Goal: Transaction & Acquisition: Purchase product/service

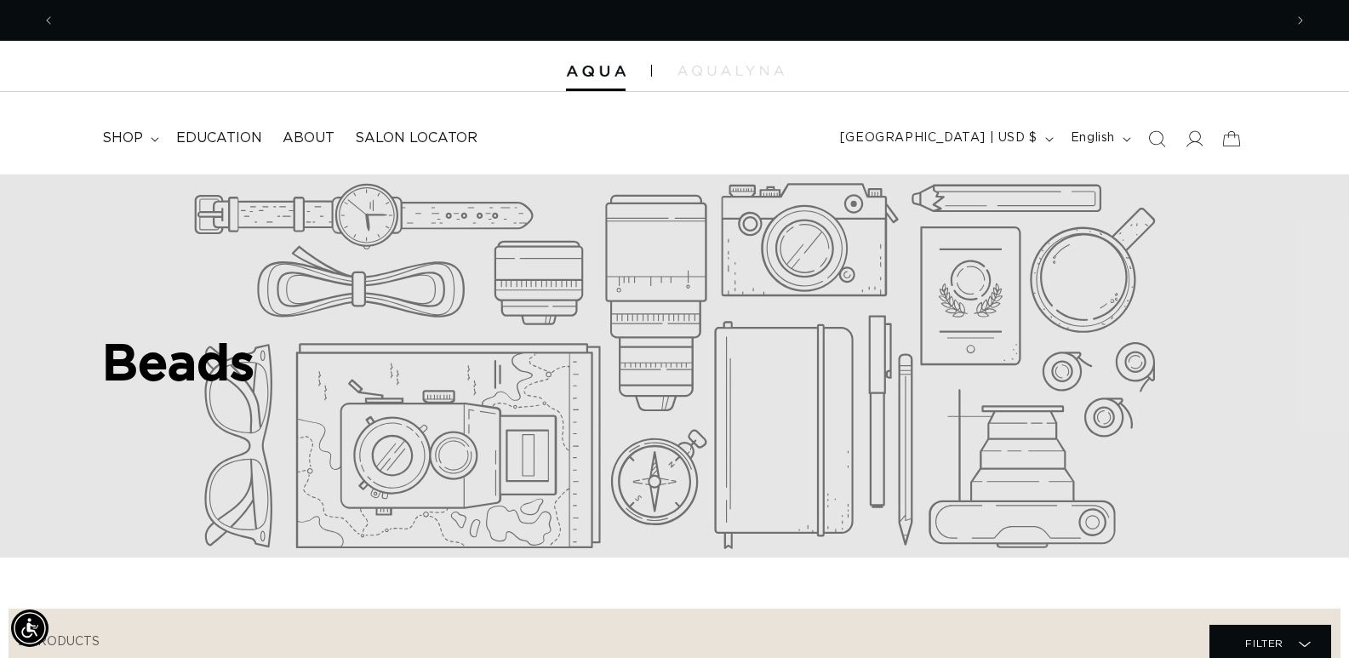
scroll to position [0, 2456]
click at [1193, 134] on icon at bounding box center [1194, 138] width 18 height 18
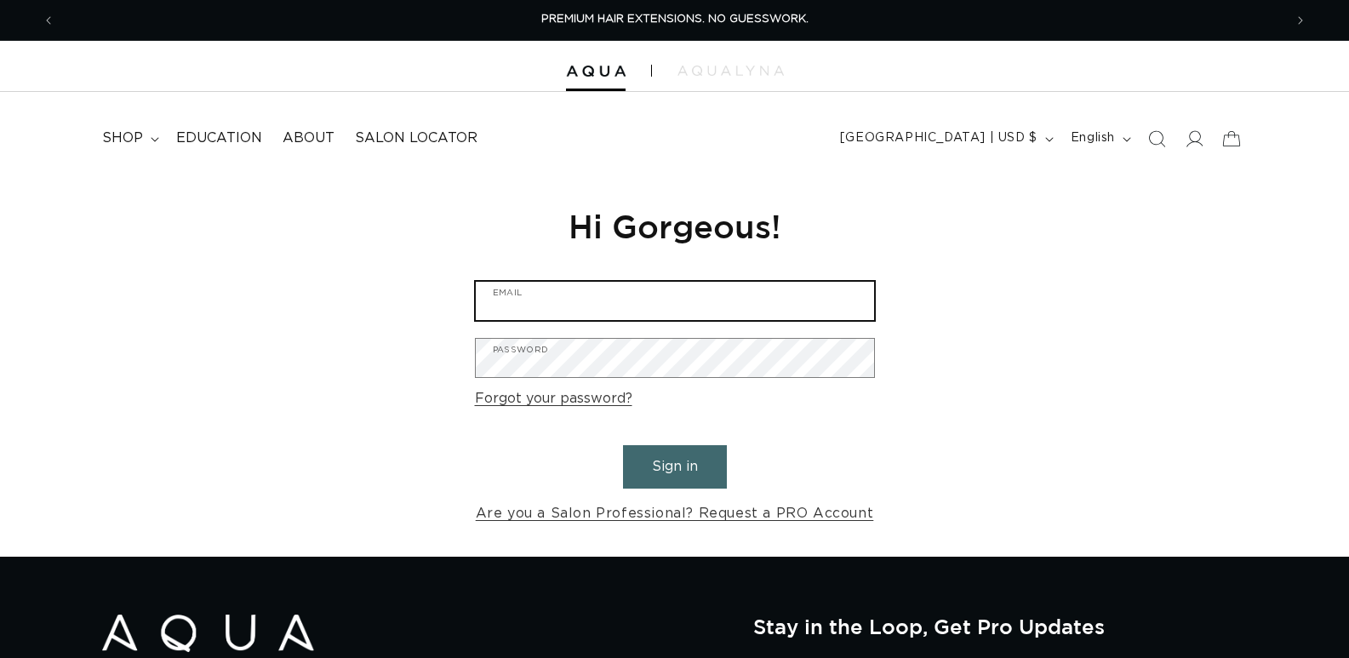
type input "admin@skapesalon.com"
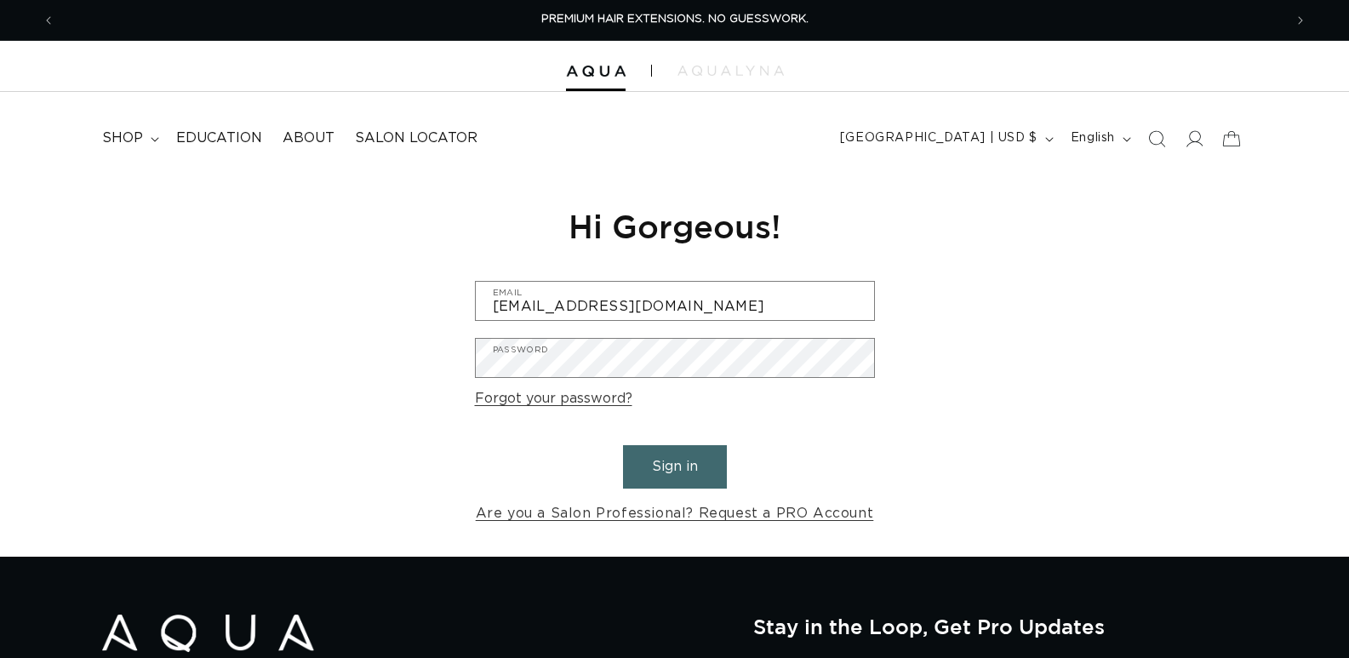
click at [674, 469] on button "Sign in" at bounding box center [675, 466] width 104 height 43
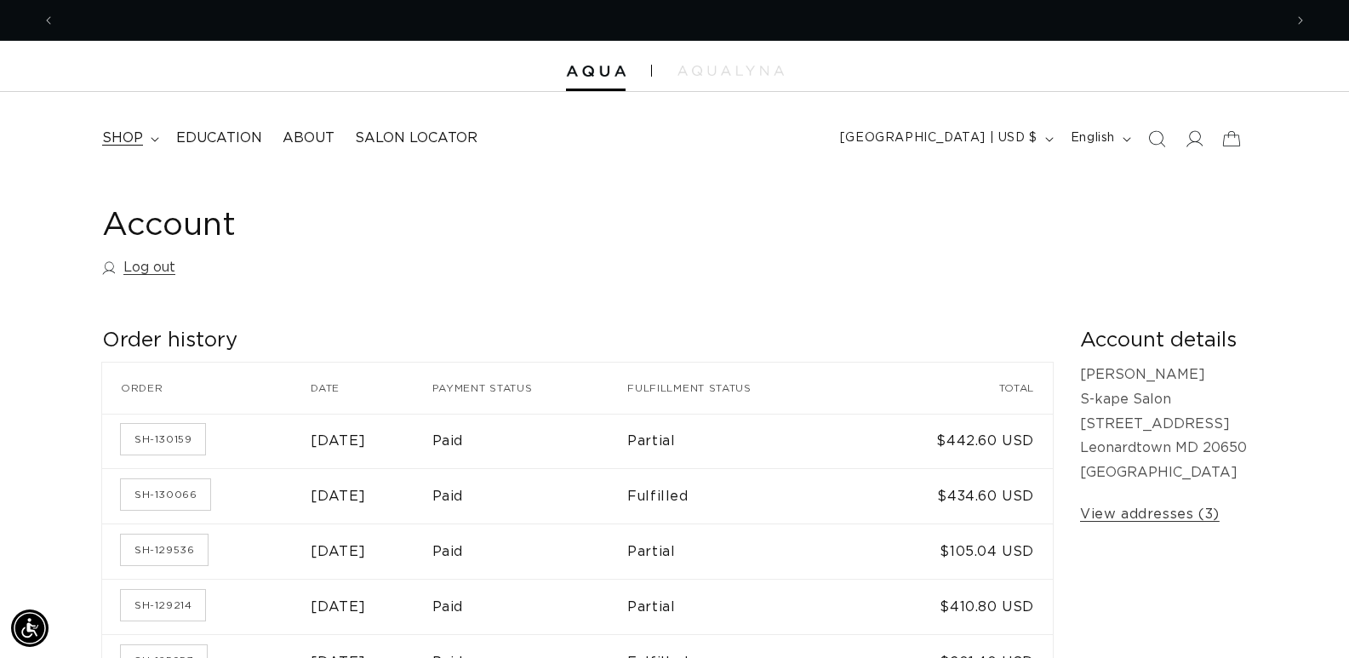
scroll to position [0, 1228]
click at [134, 140] on span "shop" at bounding box center [122, 138] width 41 height 18
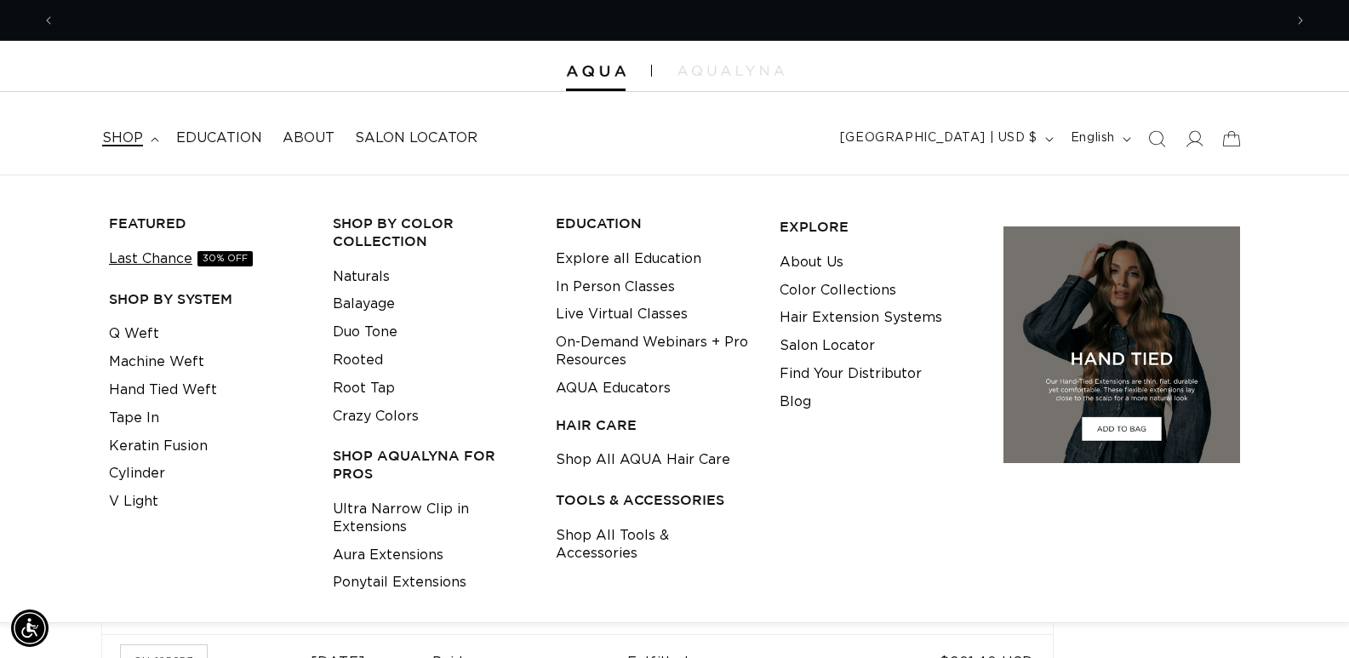
scroll to position [0, 2456]
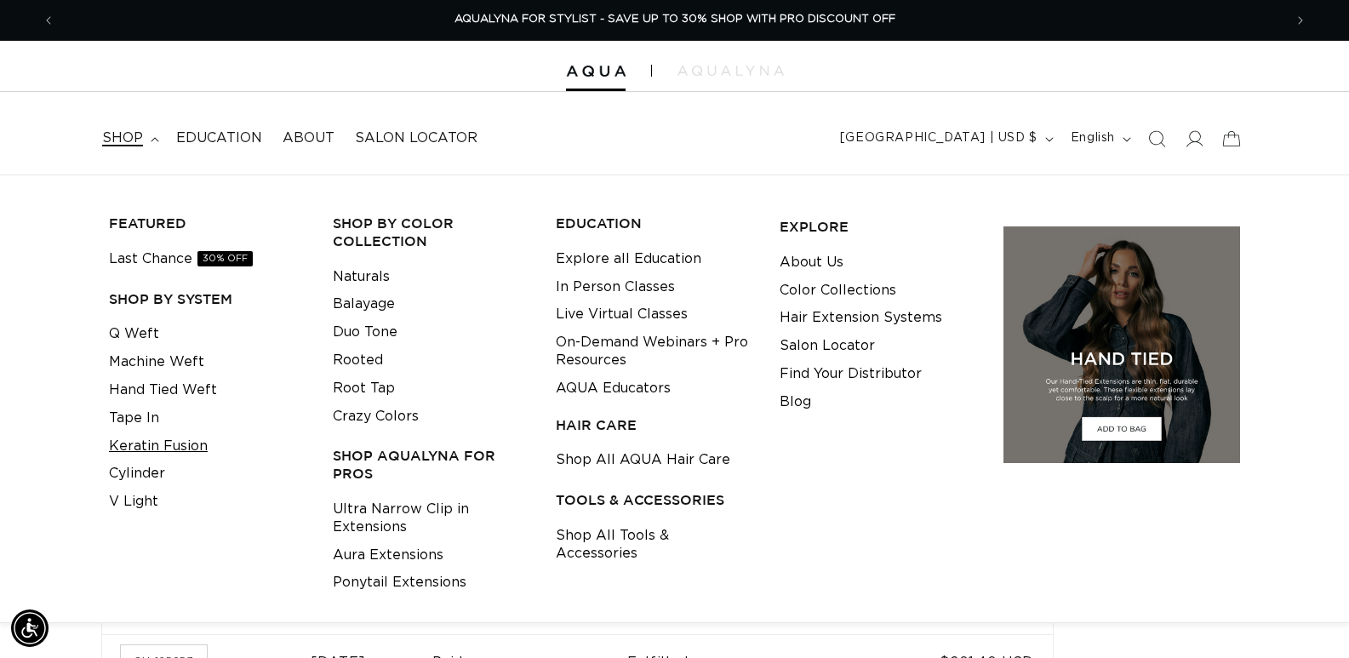
click at [134, 448] on link "Keratin Fusion" at bounding box center [158, 446] width 99 height 28
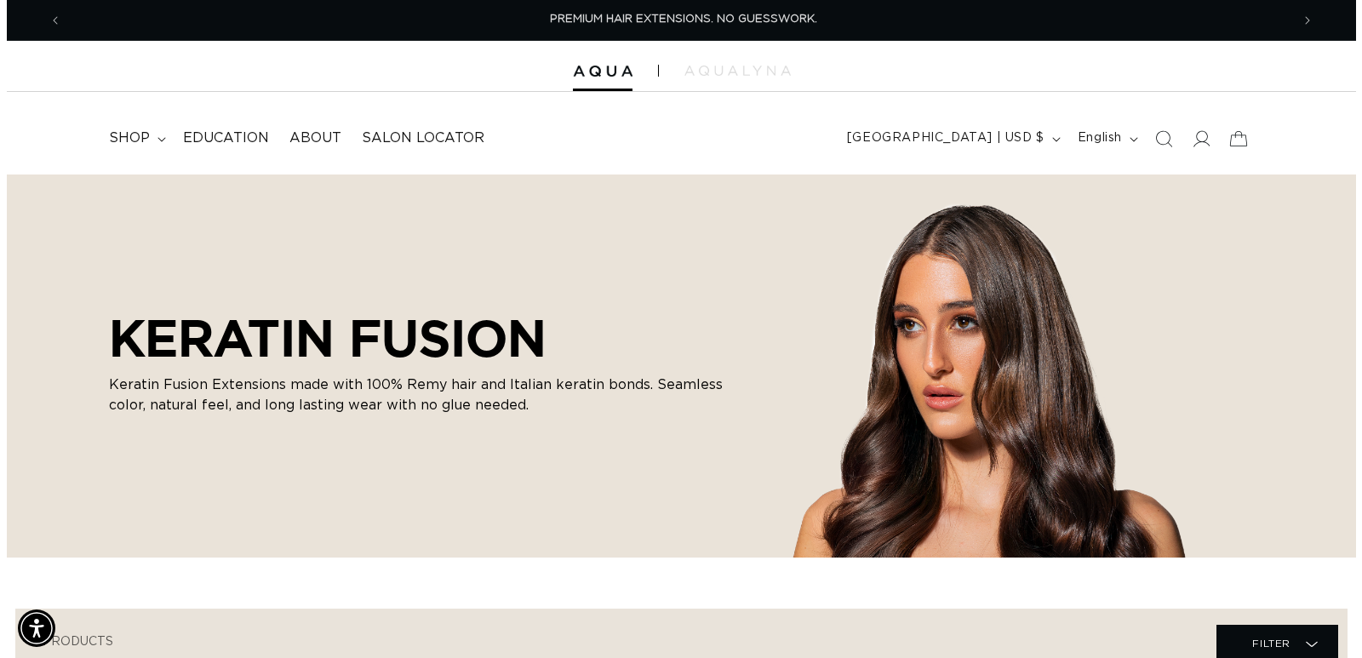
scroll to position [0, 1228]
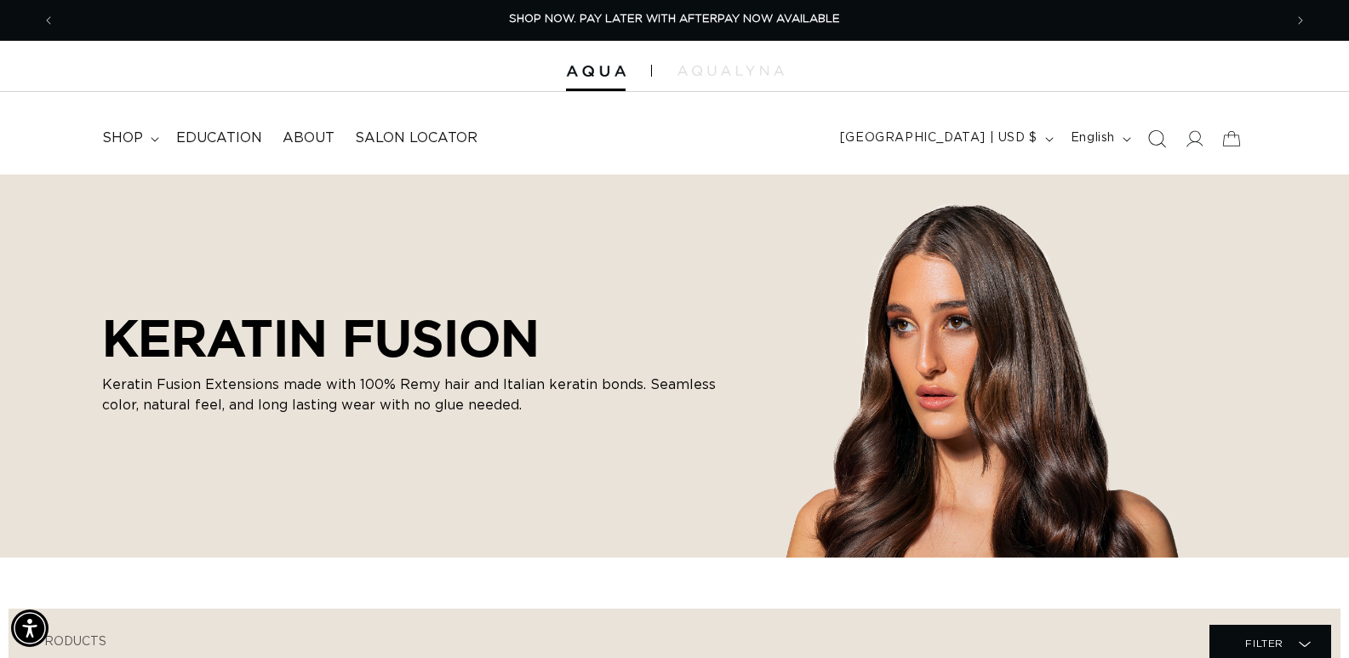
click at [1152, 136] on icon "Search" at bounding box center [1156, 138] width 18 height 18
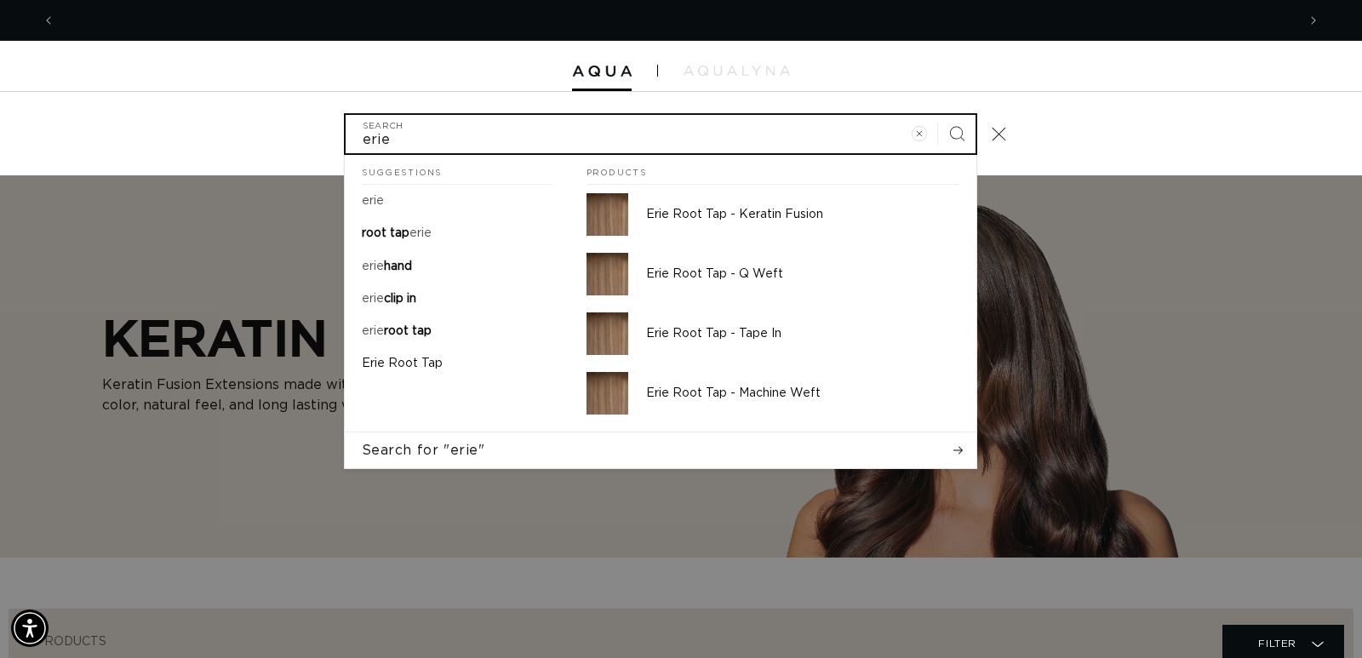
scroll to position [0, 1241]
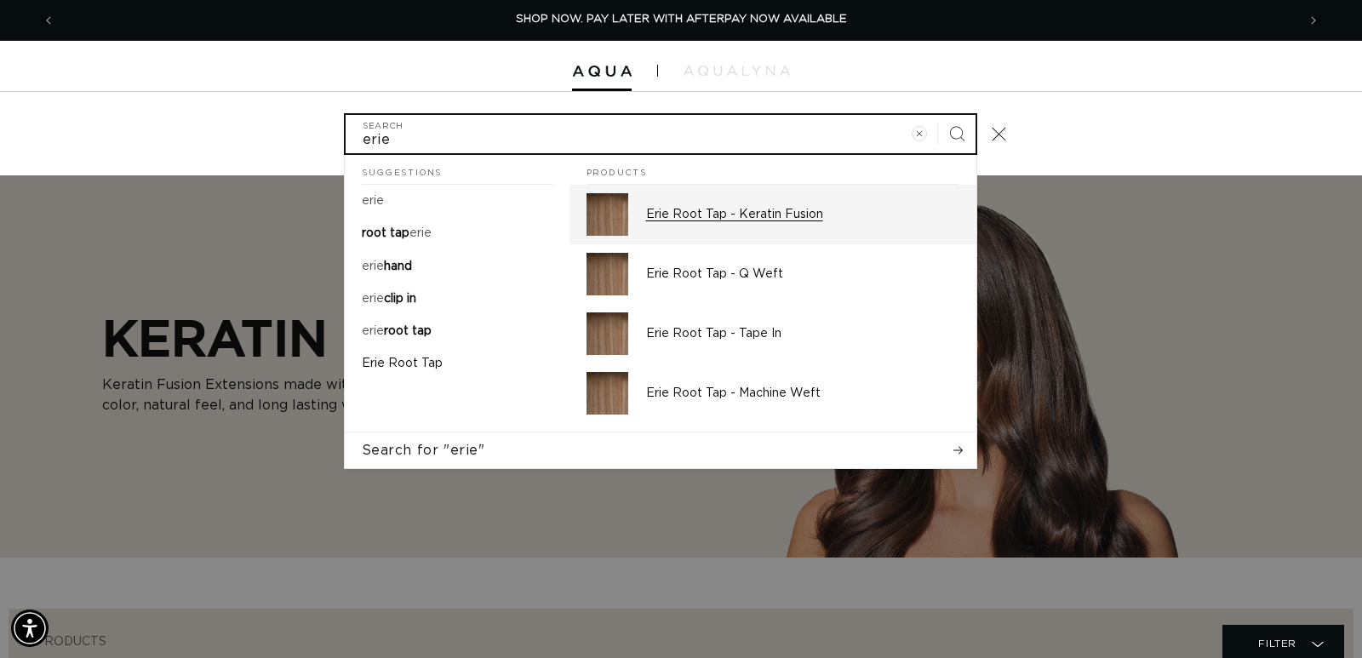
type input "erie"
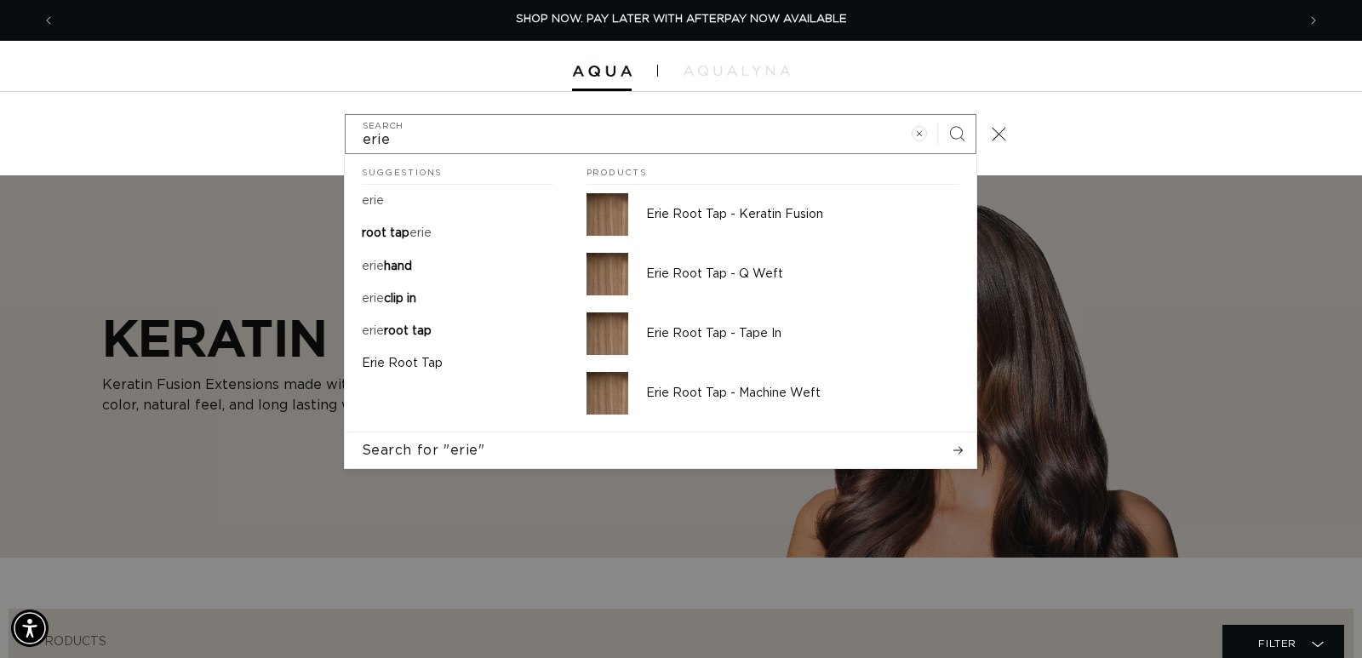
drag, startPoint x: 802, startPoint y: 212, endPoint x: 998, endPoint y: 299, distance: 214.9
click at [802, 212] on p "Erie Root Tap - Keratin Fusion" at bounding box center [802, 214] width 313 height 15
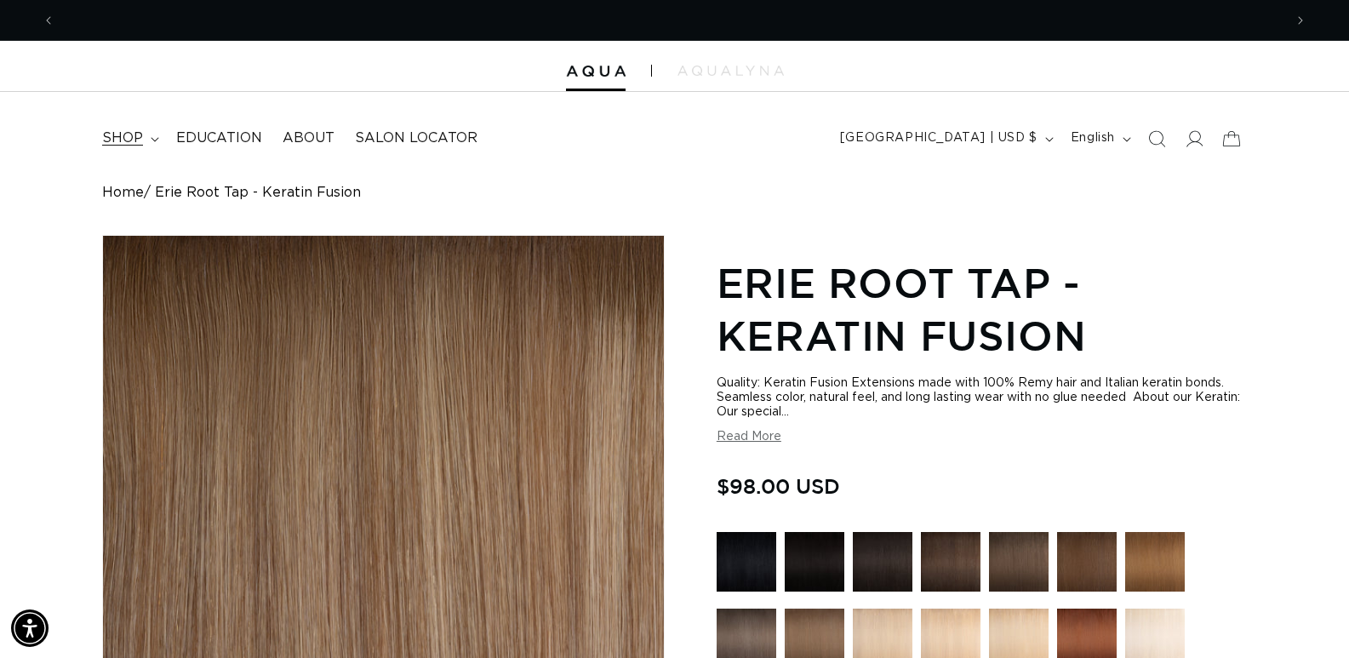
scroll to position [0, 1228]
click at [126, 140] on span "shop" at bounding box center [122, 138] width 41 height 18
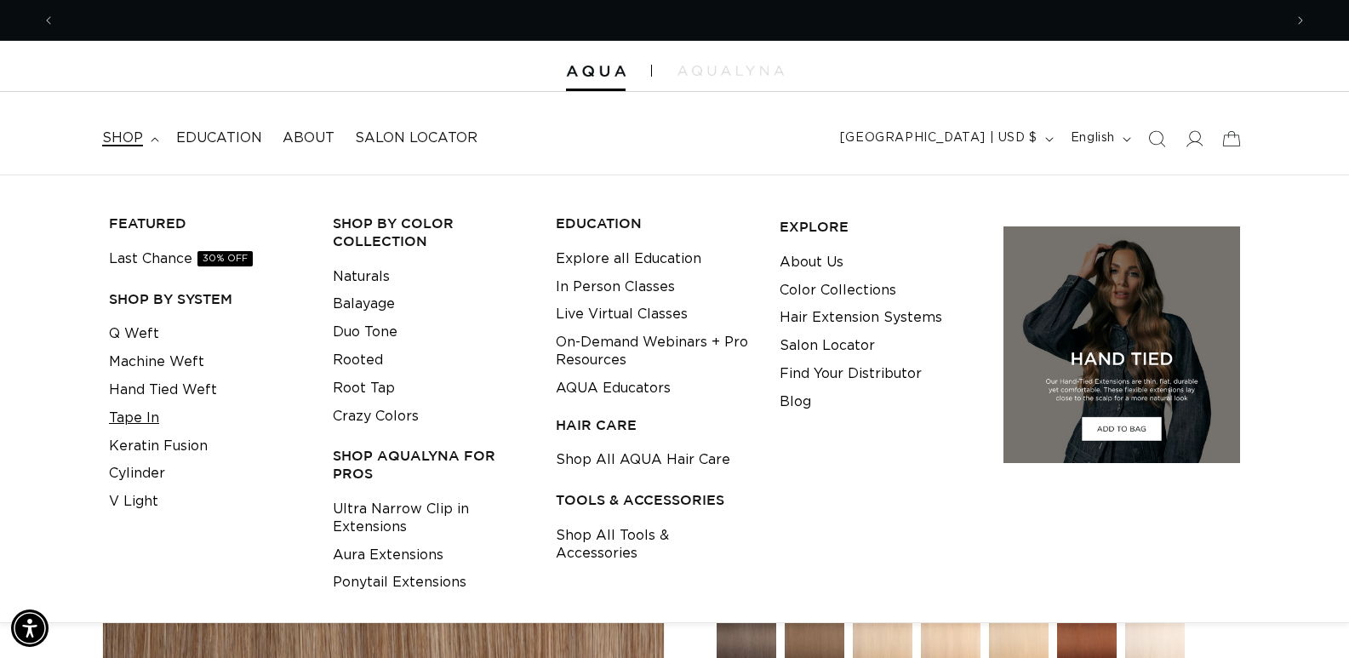
scroll to position [0, 2456]
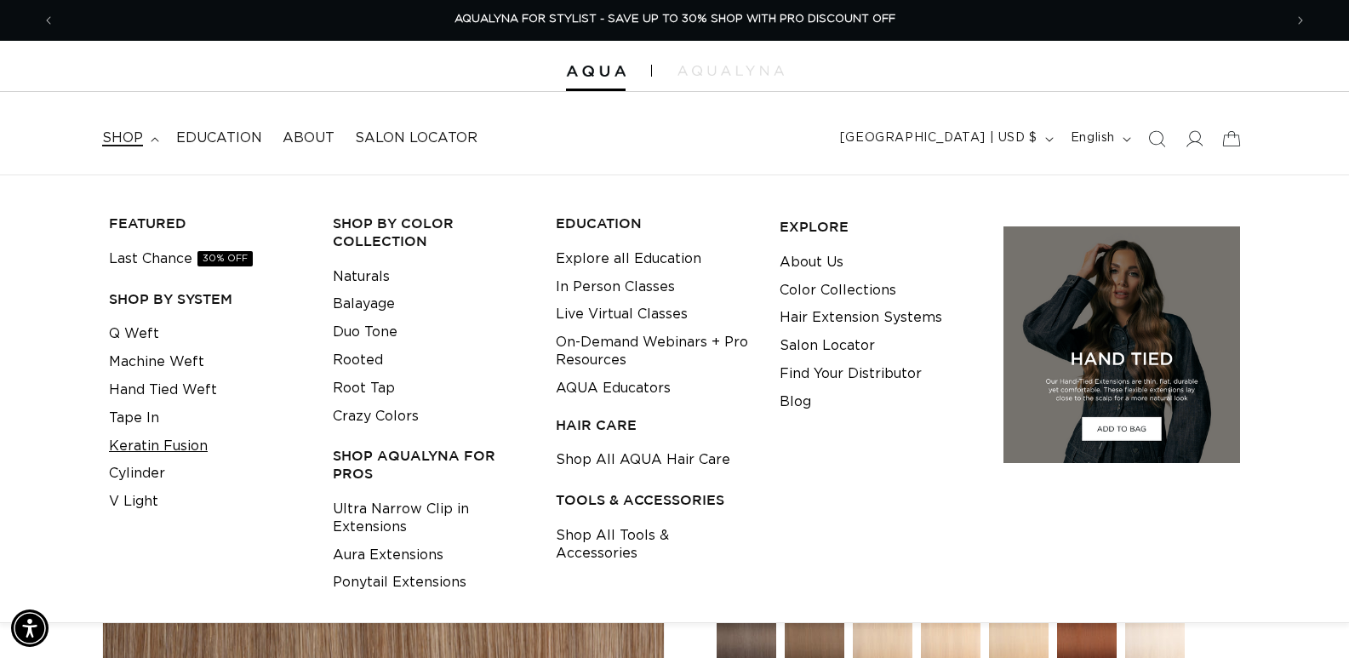
click at [152, 440] on link "Keratin Fusion" at bounding box center [158, 446] width 99 height 28
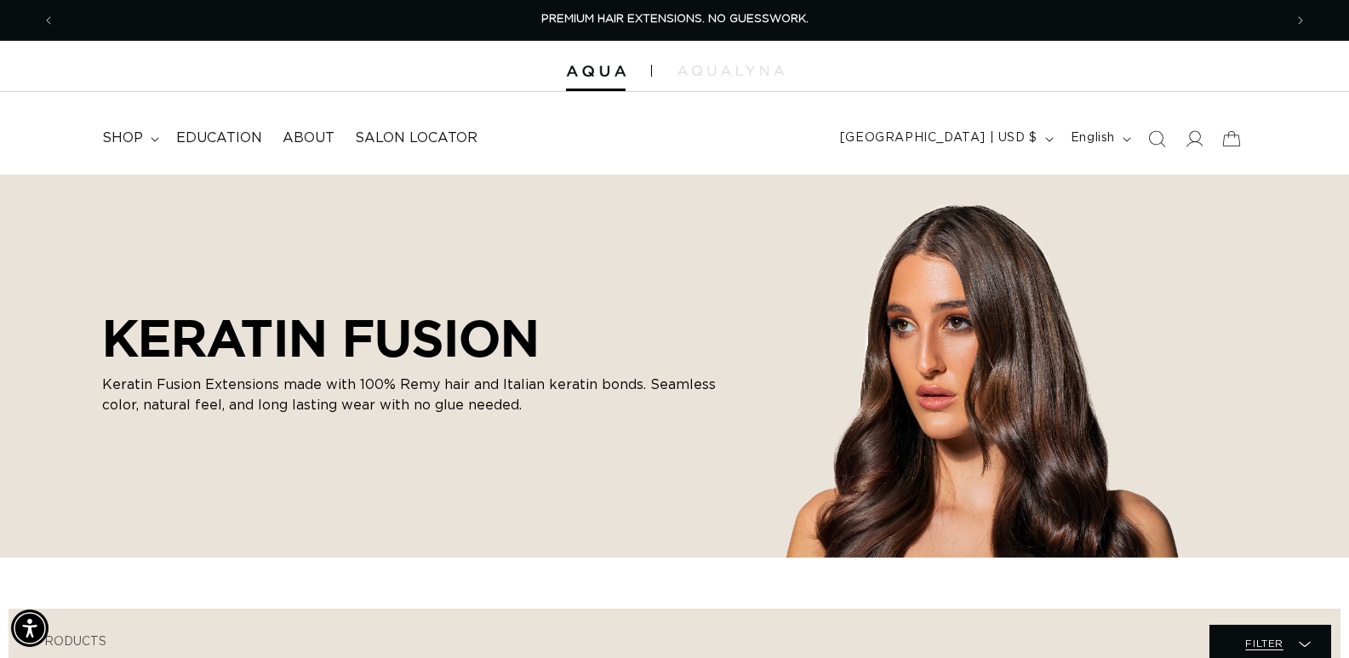
scroll to position [511, 0]
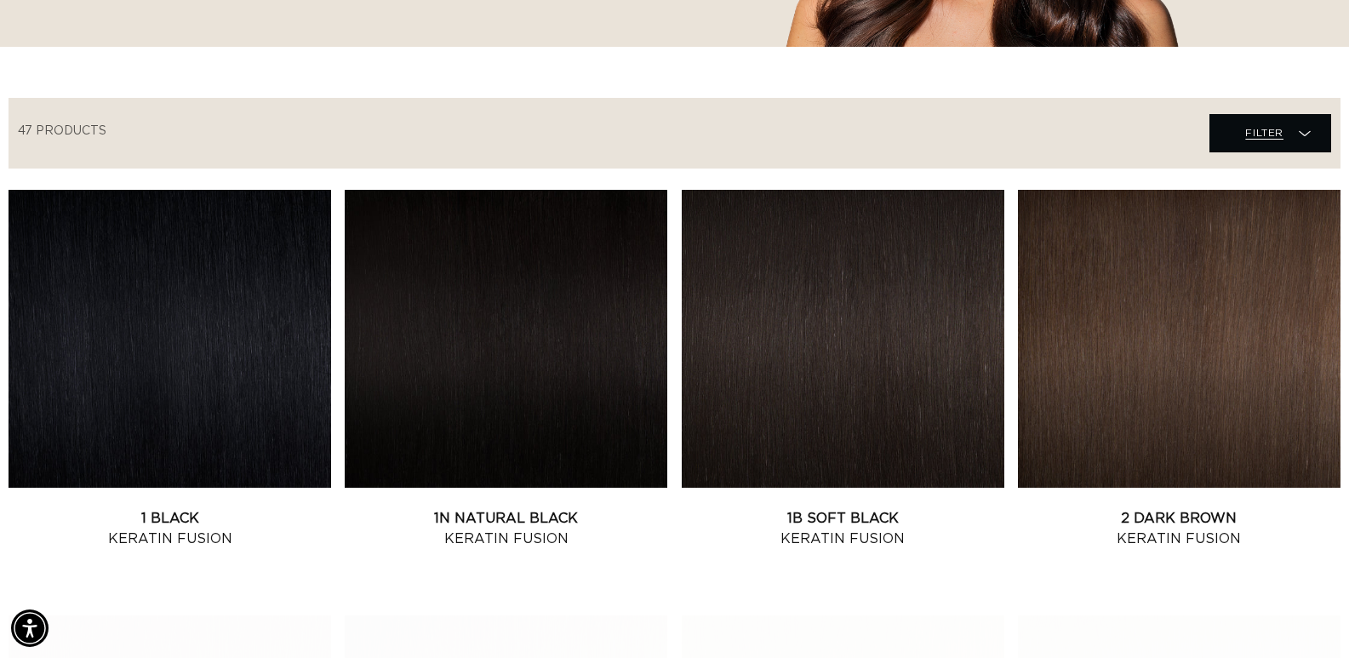
click at [1273, 131] on span "Filter" at bounding box center [1264, 133] width 38 height 32
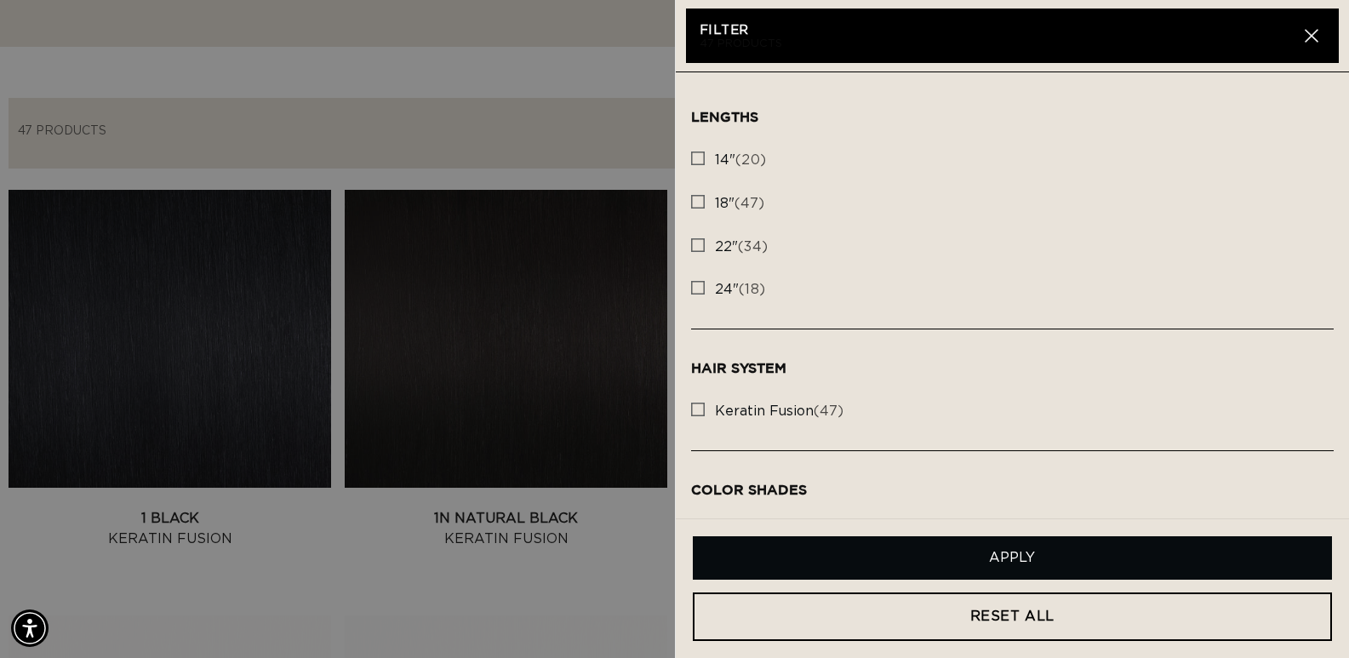
scroll to position [0, 2456]
click at [698, 156] on rect at bounding box center [698, 158] width 12 height 12
click at [698, 156] on input "14" (20) 14" (20 products)" at bounding box center [698, 154] width 14 height 14
checkbox input "true"
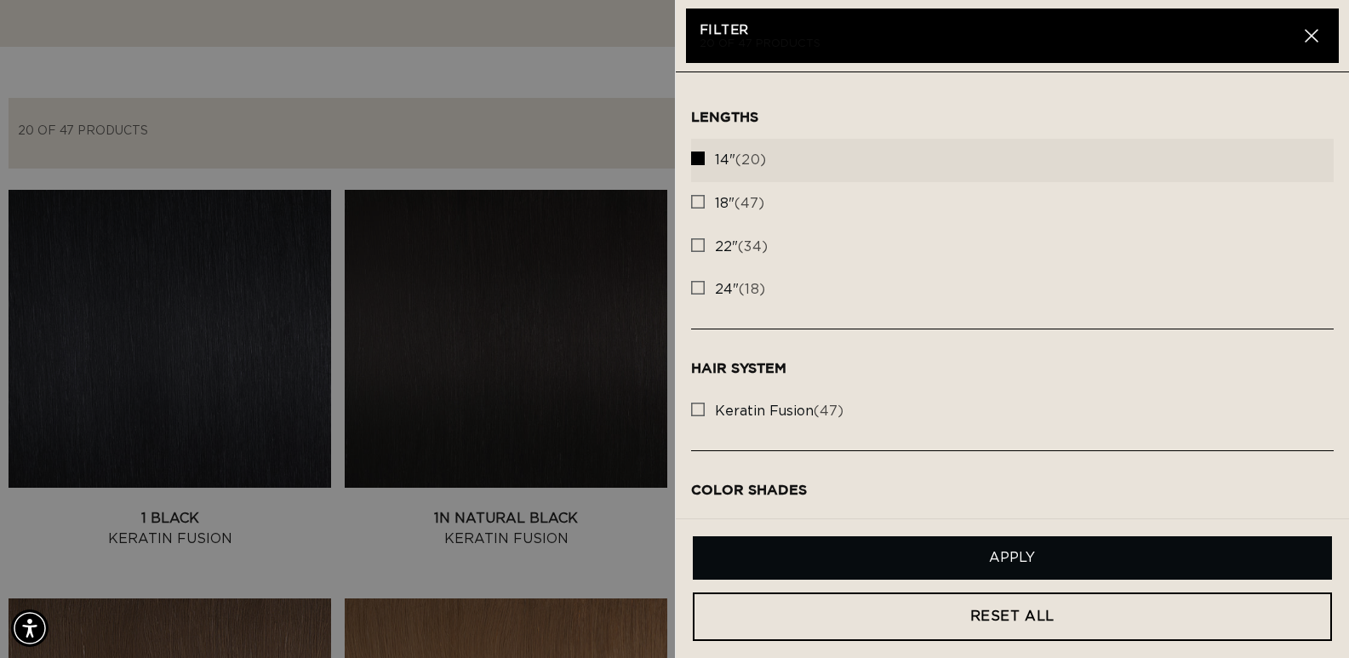
scroll to position [0, 1228]
click at [1032, 558] on button "Apply" at bounding box center [1013, 557] width 640 height 43
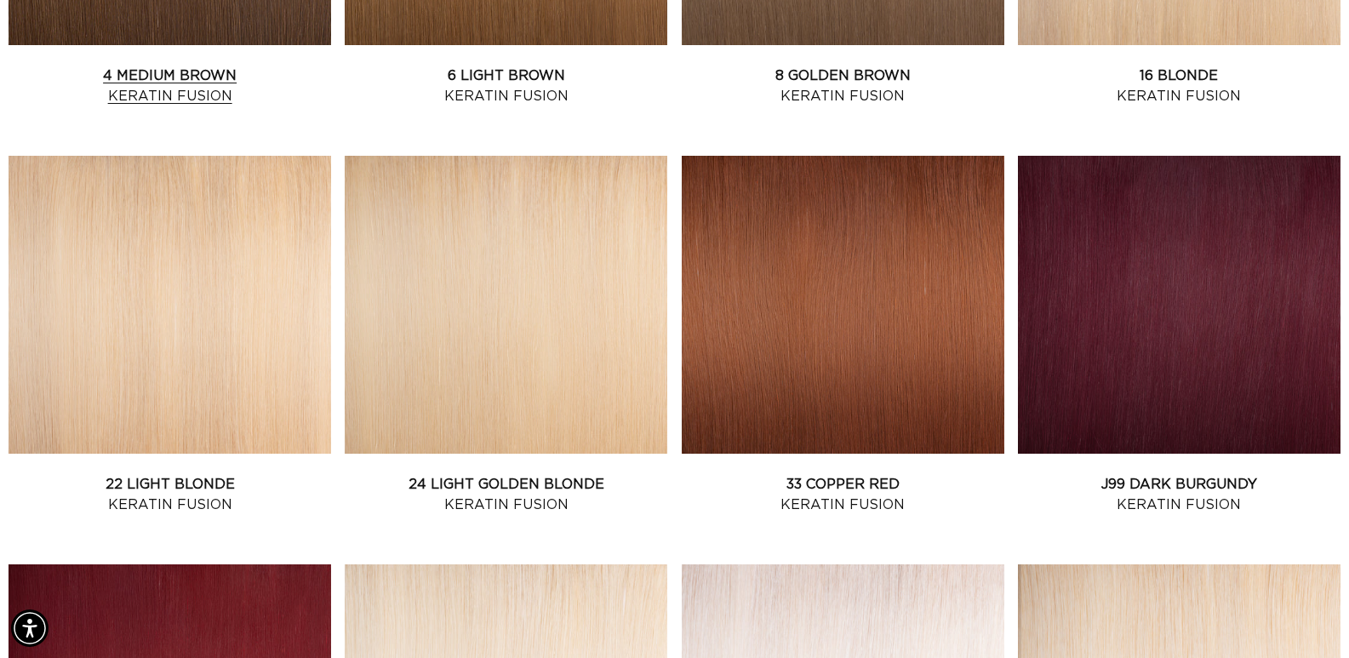
scroll to position [0, 2456]
